Goal: Information Seeking & Learning: Learn about a topic

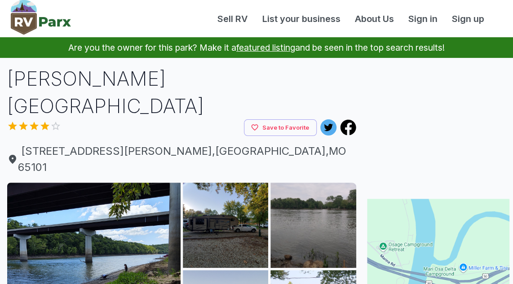
scroll to position [45, 0]
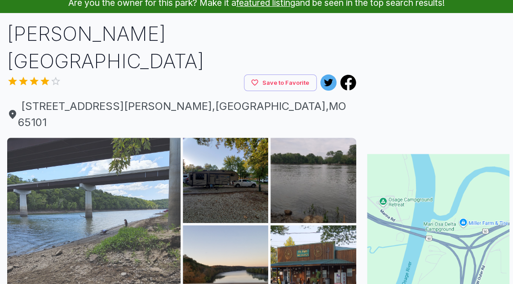
click at [138, 147] on img at bounding box center [93, 224] width 173 height 173
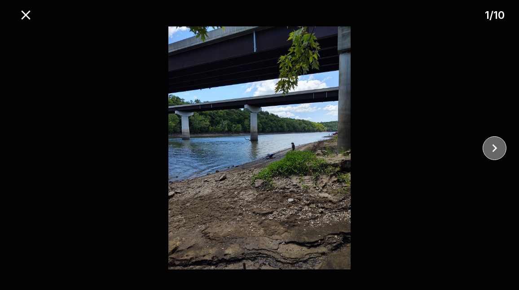
click at [488, 149] on icon "close" at bounding box center [495, 148] width 16 height 16
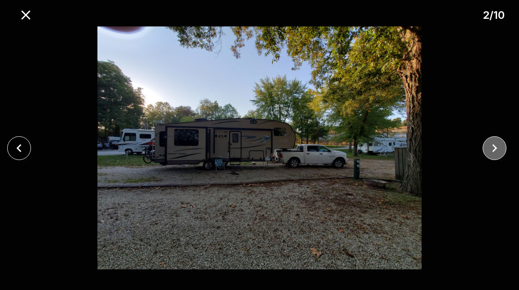
click at [488, 149] on icon "close" at bounding box center [495, 148] width 16 height 16
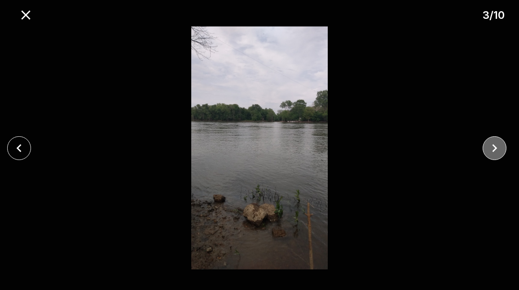
click at [488, 149] on icon "close" at bounding box center [495, 148] width 16 height 16
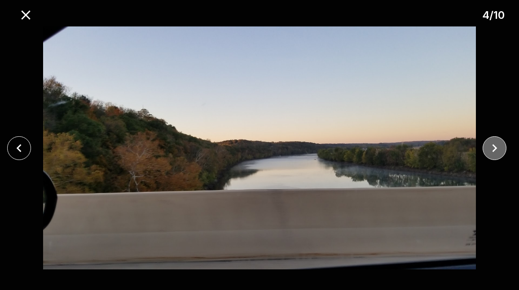
click at [492, 148] on icon "close" at bounding box center [495, 148] width 16 height 16
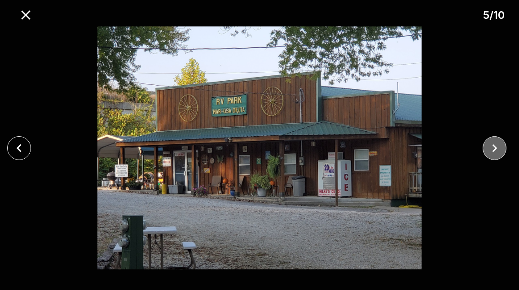
click at [492, 148] on icon "close" at bounding box center [495, 148] width 16 height 16
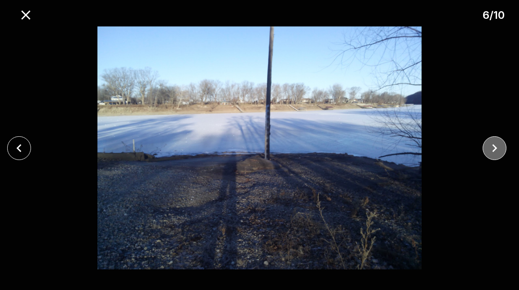
click at [492, 148] on icon "close" at bounding box center [495, 148] width 16 height 16
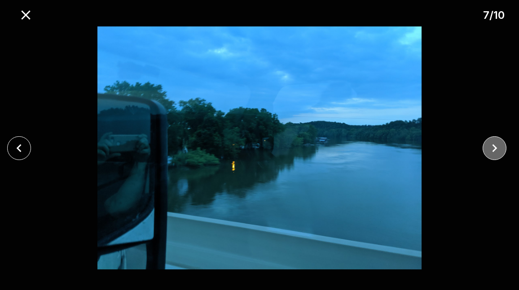
click at [494, 148] on icon "close" at bounding box center [495, 148] width 16 height 16
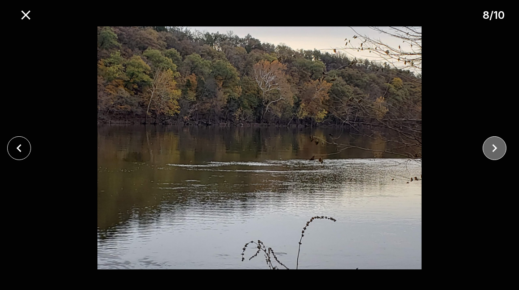
click at [494, 148] on icon "close" at bounding box center [495, 148] width 16 height 16
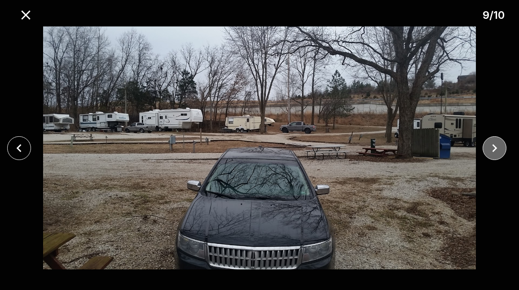
click at [494, 148] on icon "close" at bounding box center [495, 148] width 16 height 16
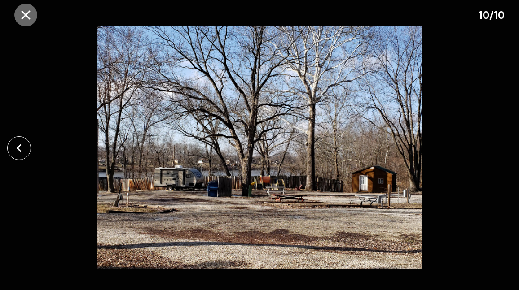
click at [27, 14] on icon "close" at bounding box center [25, 14] width 9 height 9
